Goal: Task Accomplishment & Management: Manage account settings

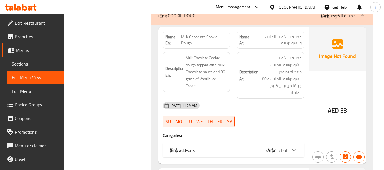
scroll to position [2985, 0]
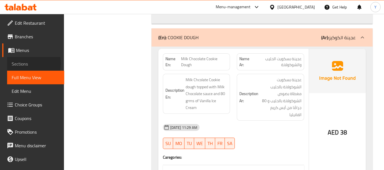
click at [15, 64] on span "Sections" at bounding box center [36, 64] width 48 height 7
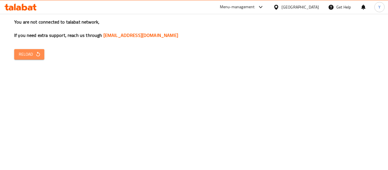
click at [37, 53] on icon "button" at bounding box center [38, 54] width 6 height 6
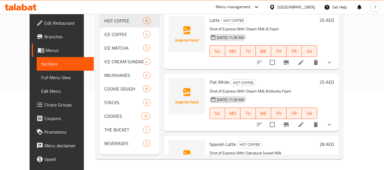
scroll to position [80, 0]
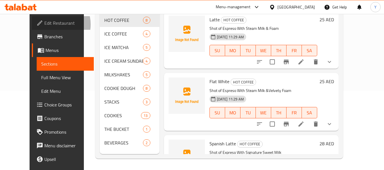
click at [44, 24] on span "Edit Restaurant" at bounding box center [66, 23] width 45 height 7
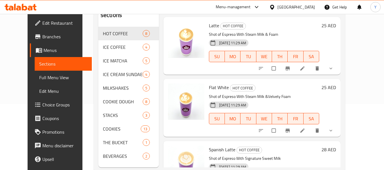
scroll to position [65, 0]
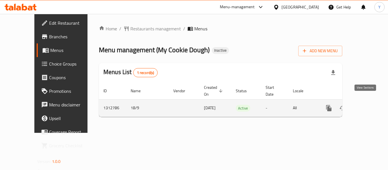
click at [367, 105] on icon "enhanced table" at bounding box center [370, 108] width 7 height 7
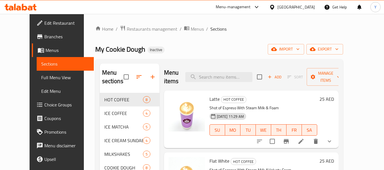
click at [303, 97] on h6 "Latte HOT COFFEE" at bounding box center [264, 99] width 108 height 8
click at [41, 77] on span "Full Menu View" at bounding box center [65, 77] width 48 height 7
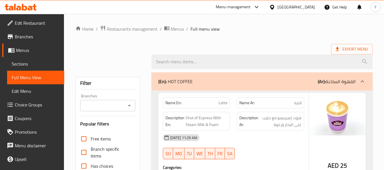
click at [271, 28] on ol "Home / Restaurants management / Menus / Full menu view" at bounding box center [223, 28] width 297 height 7
